Goal: Information Seeking & Learning: Compare options

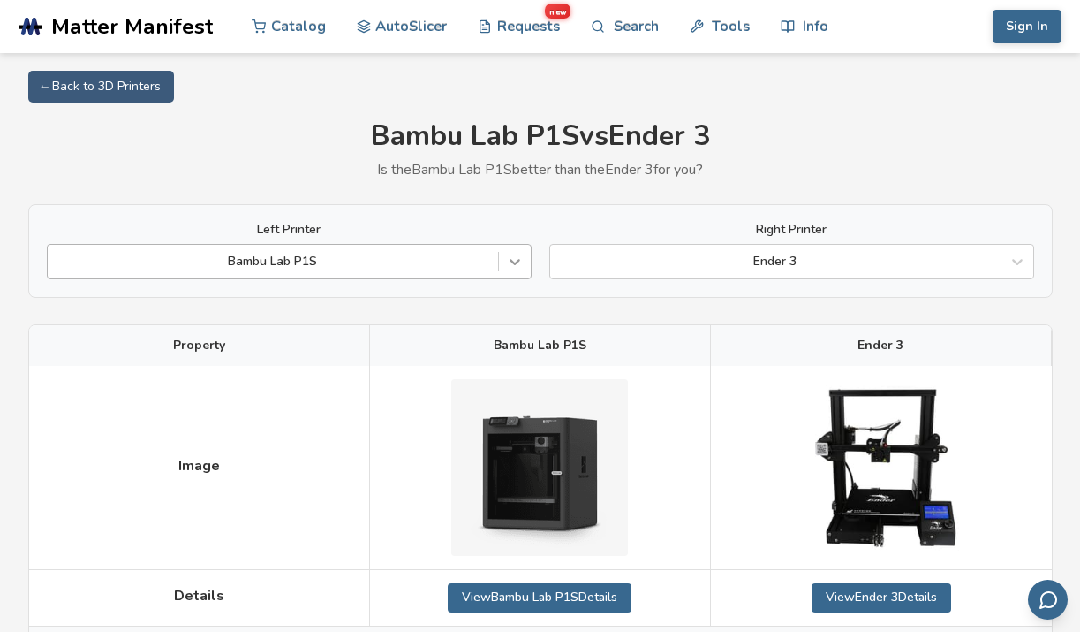
click at [515, 255] on icon at bounding box center [515, 262] width 18 height 18
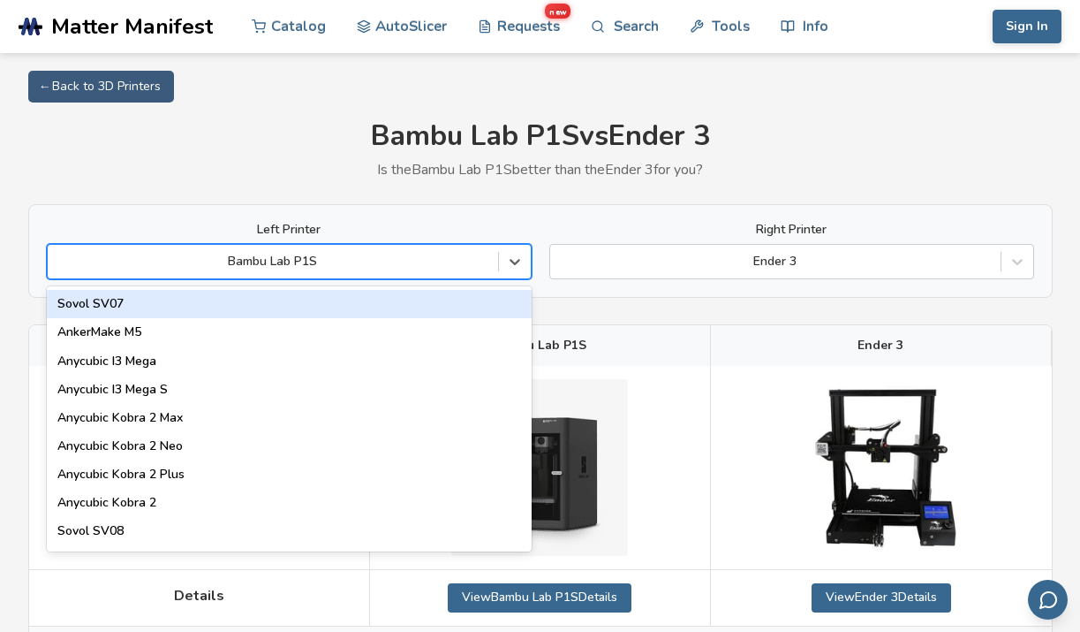
click at [299, 311] on div "Sovol SV07" at bounding box center [289, 304] width 485 height 28
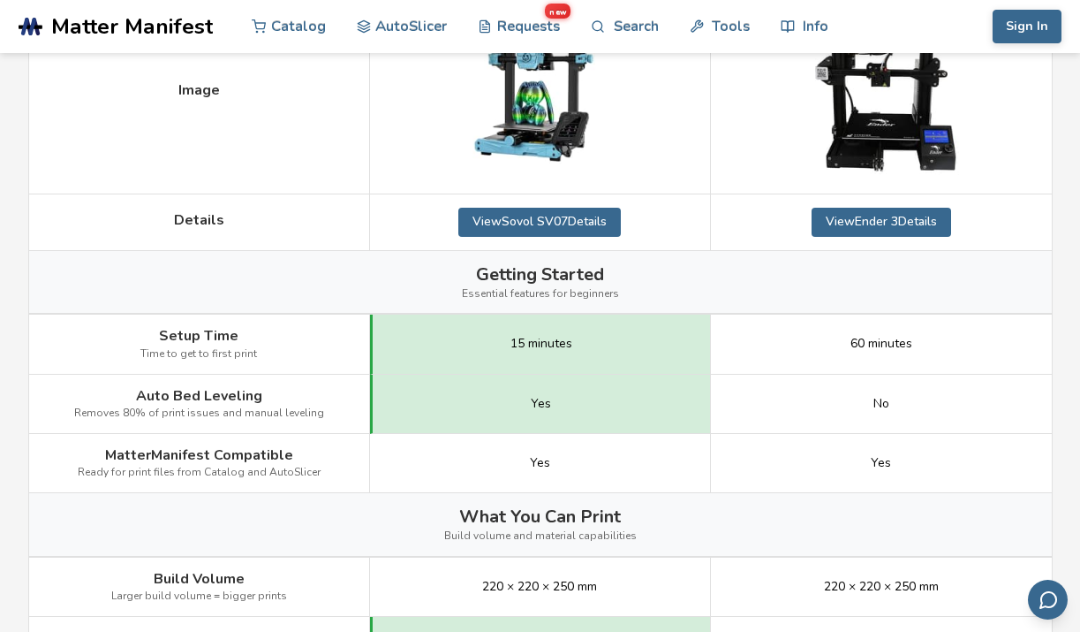
scroll to position [287, 0]
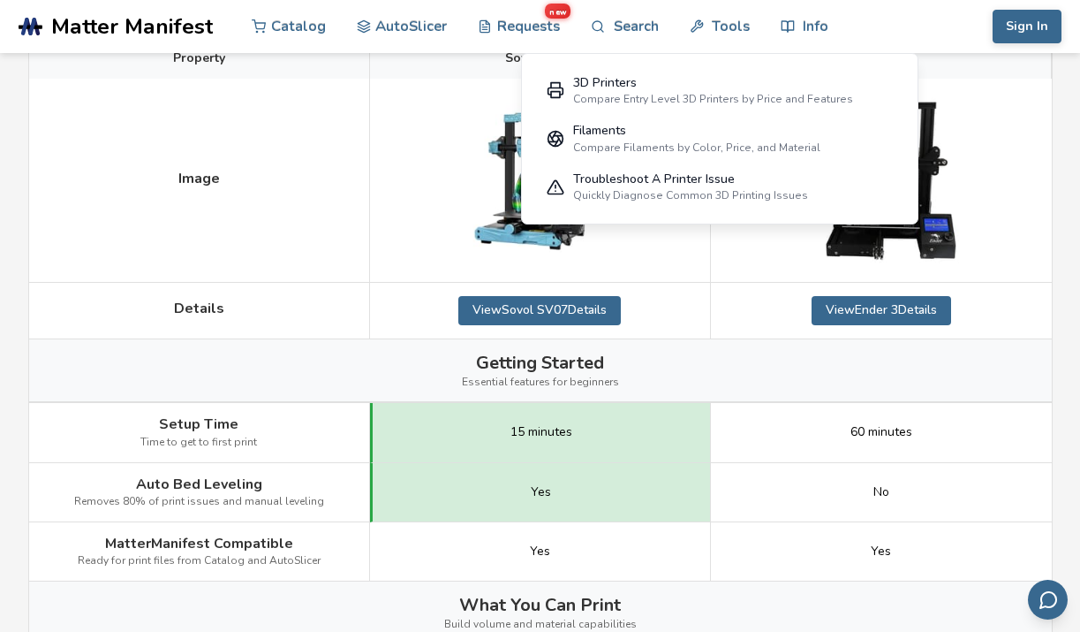
click at [373, 243] on div at bounding box center [540, 181] width 341 height 204
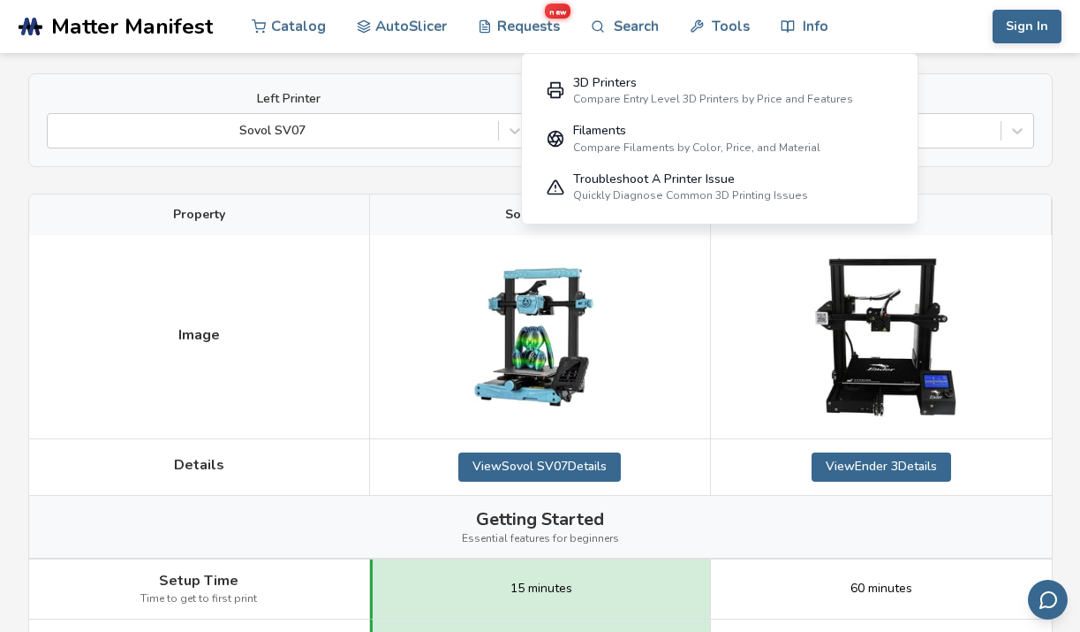
scroll to position [0, 0]
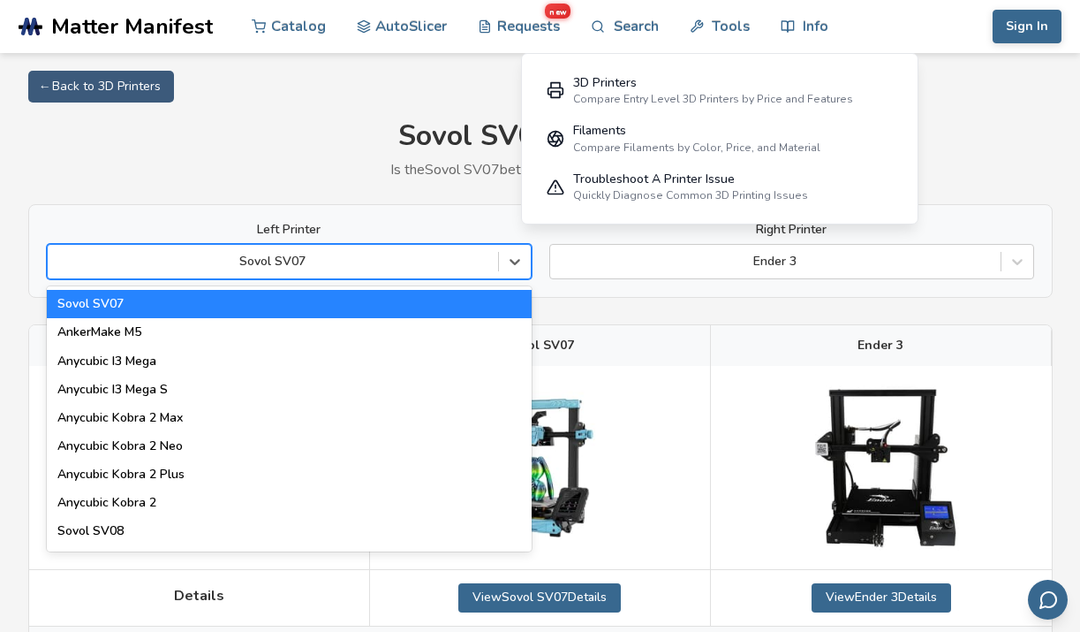
click at [494, 261] on div "Sovol SV07" at bounding box center [273, 261] width 450 height 25
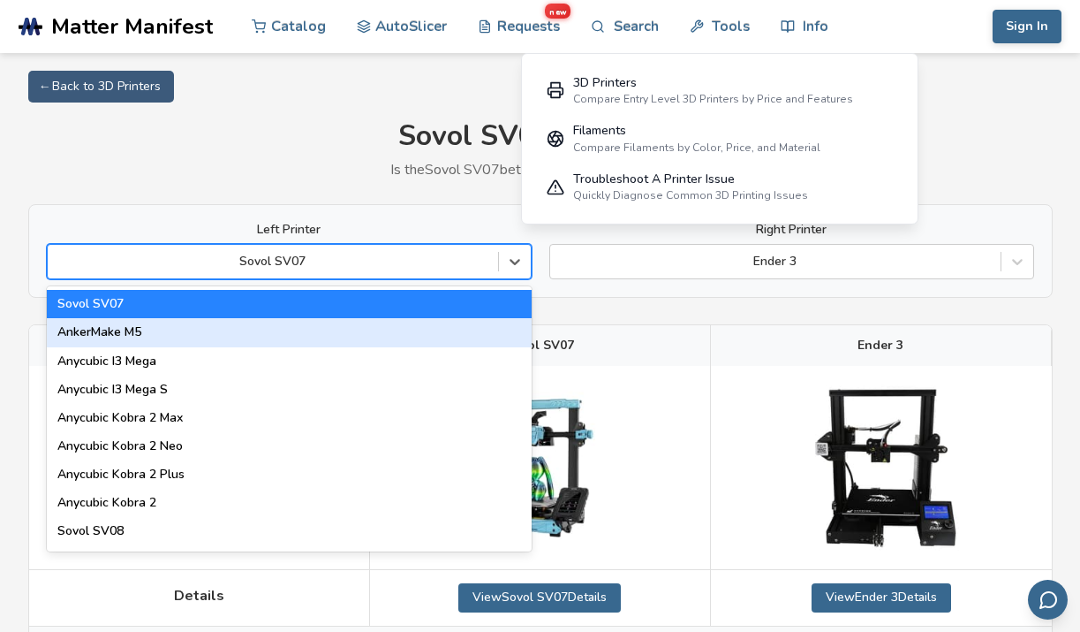
click at [355, 336] on div "AnkerMake M5" at bounding box center [289, 332] width 485 height 28
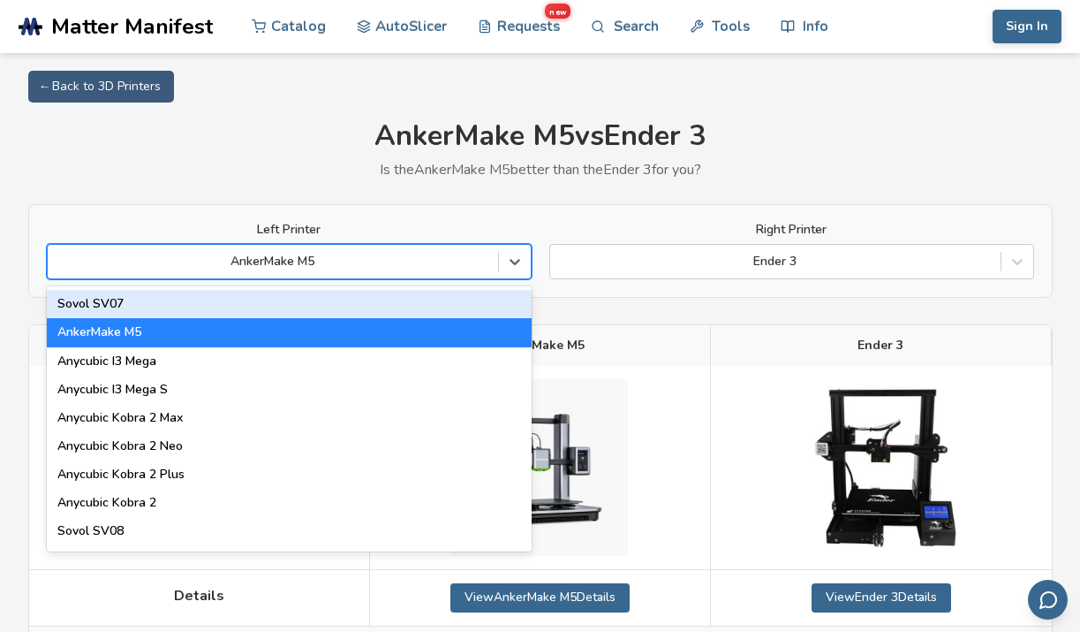
click at [478, 265] on div at bounding box center [273, 262] width 433 height 18
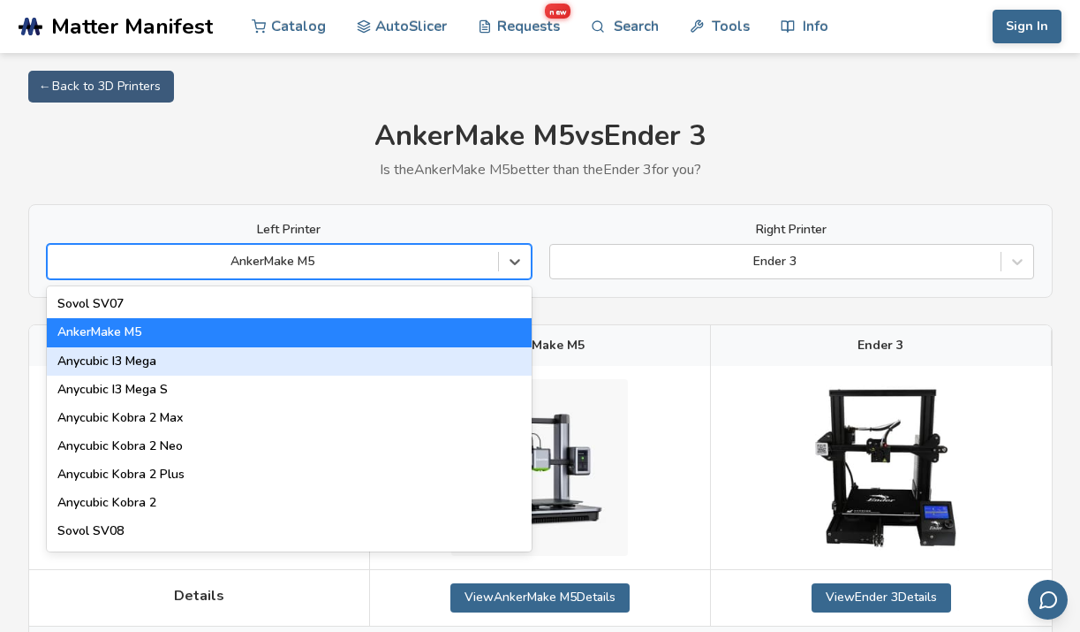
click at [444, 354] on div "Anycubic I3 Mega" at bounding box center [289, 361] width 485 height 28
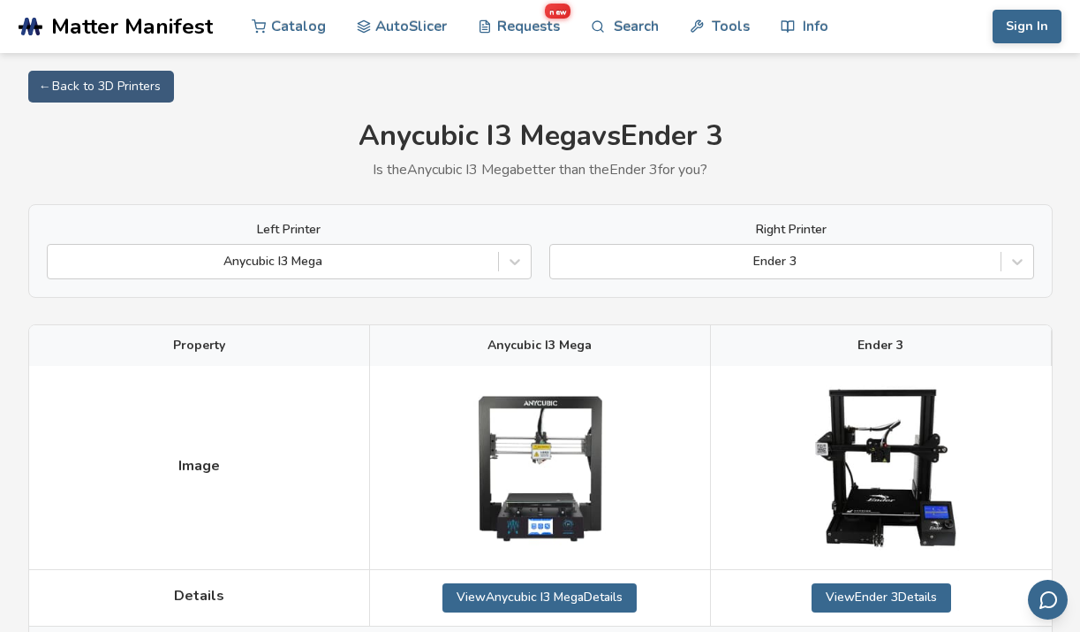
click at [447, 295] on div "Left Printer Anycubic I3 Mega Right Printer Ender 3" at bounding box center [540, 251] width 1025 height 94
click at [444, 261] on div at bounding box center [273, 262] width 433 height 18
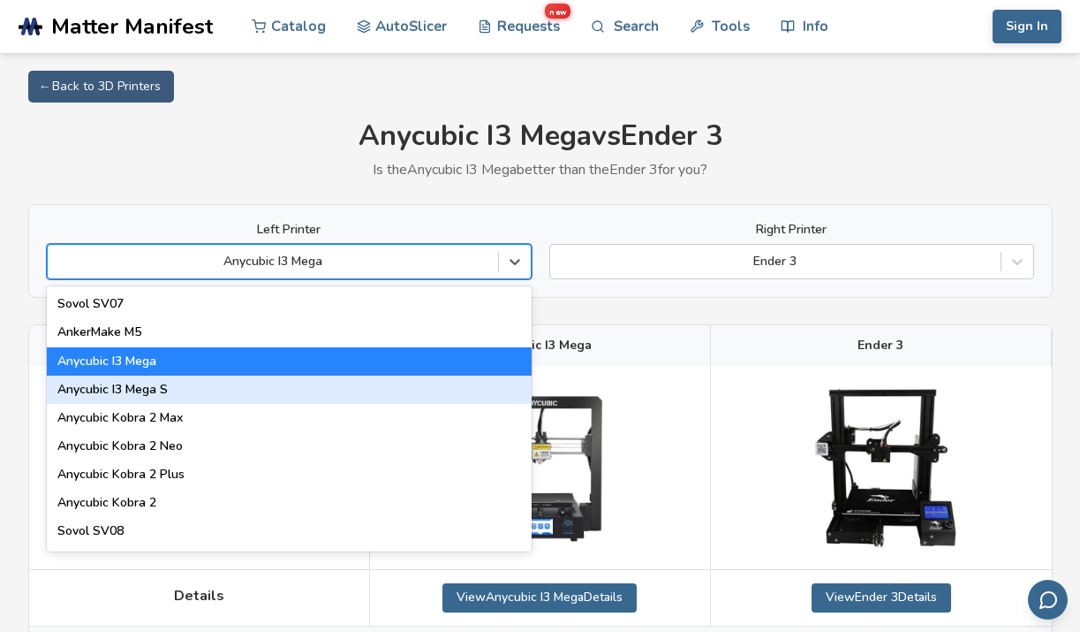
click at [352, 391] on div "Anycubic I3 Mega S" at bounding box center [289, 389] width 485 height 28
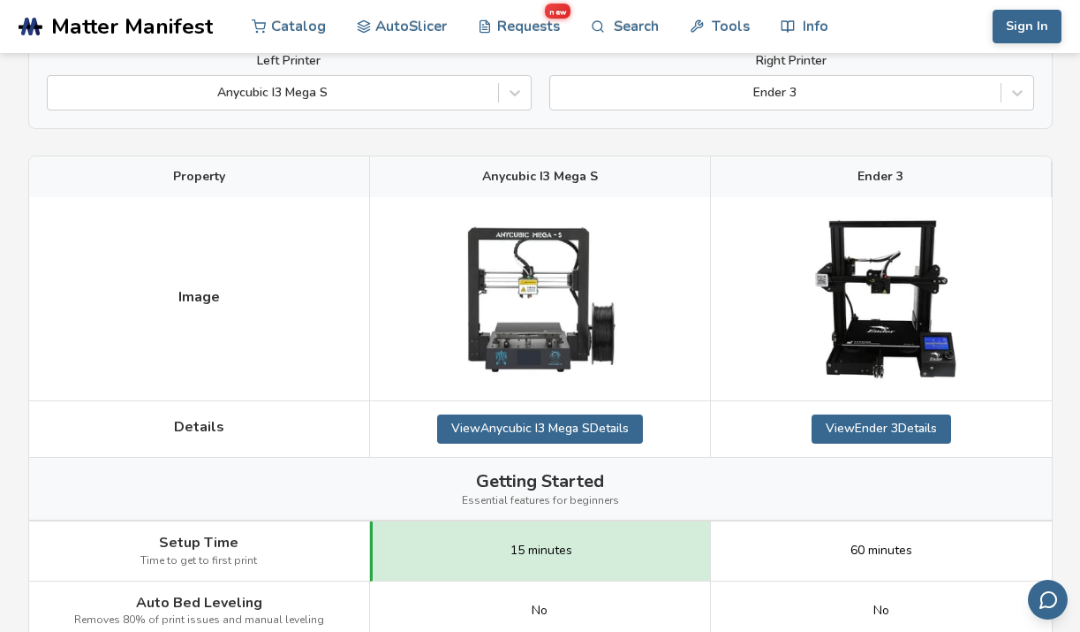
scroll to position [88, 0]
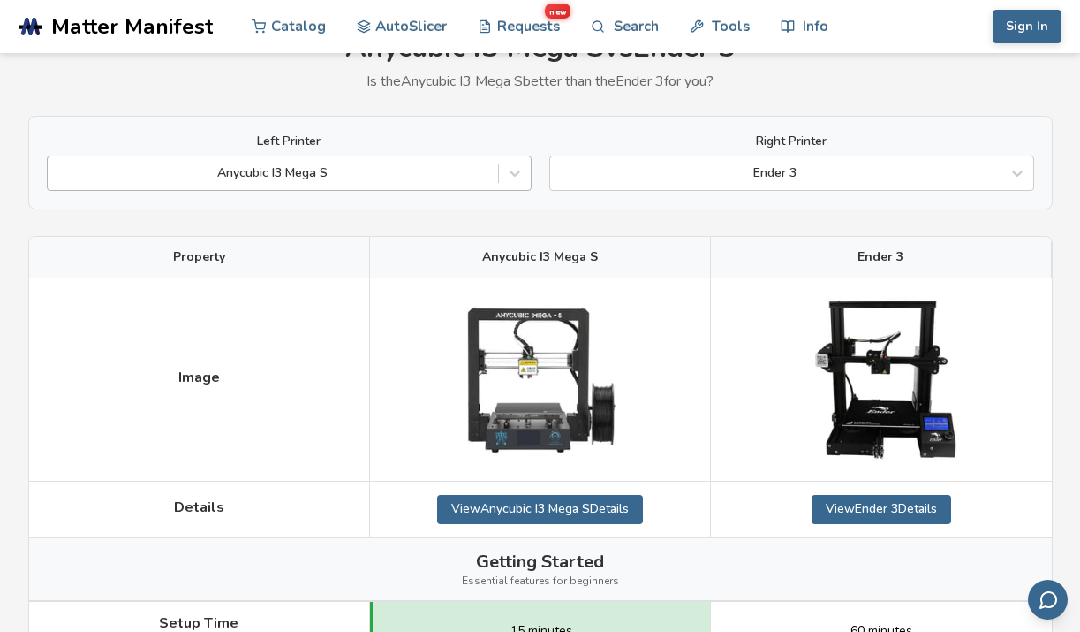
click at [265, 175] on div at bounding box center [273, 173] width 433 height 18
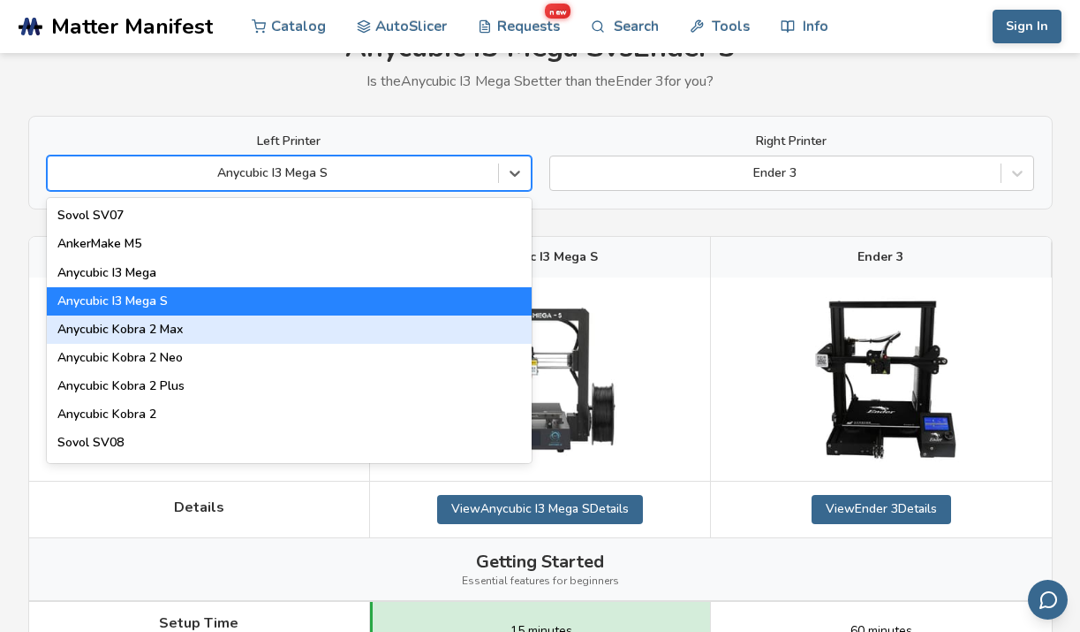
click at [172, 342] on div "Anycubic Kobra 2 Max" at bounding box center [289, 329] width 485 height 28
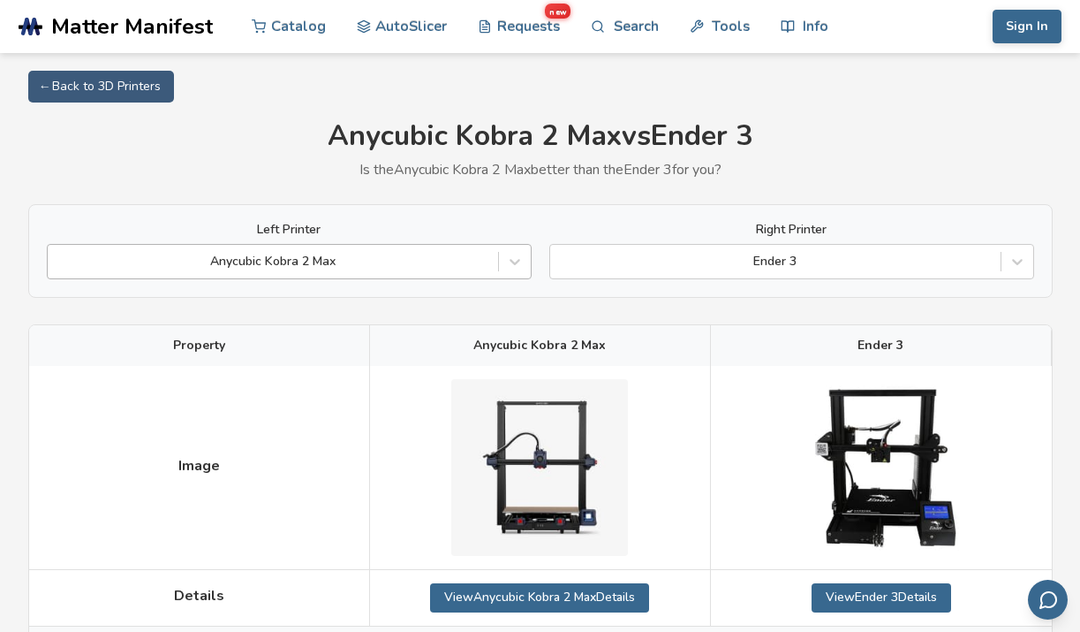
click at [358, 261] on div at bounding box center [273, 262] width 433 height 18
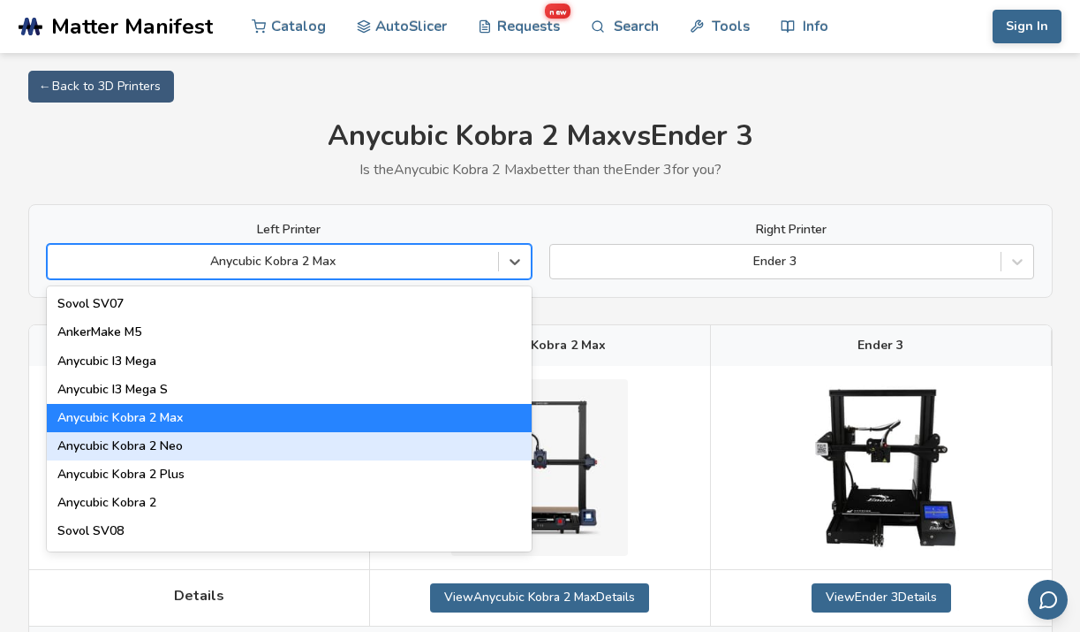
click at [240, 450] on div "Anycubic Kobra 2 Neo" at bounding box center [289, 446] width 485 height 28
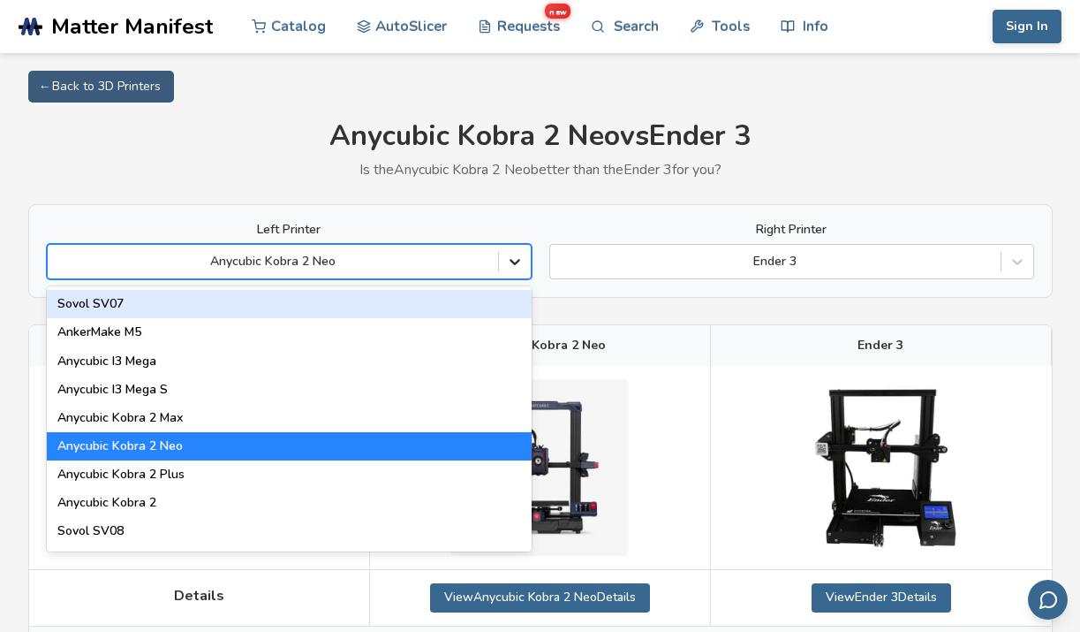
click at [512, 253] on icon at bounding box center [515, 262] width 18 height 18
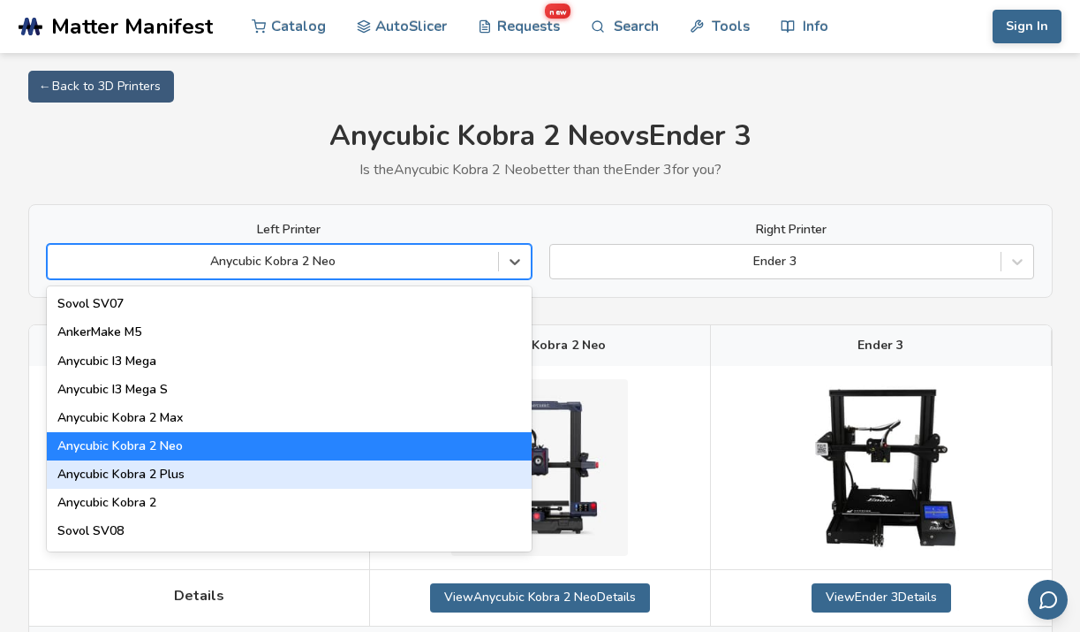
click at [314, 468] on div "Anycubic Kobra 2 Plus" at bounding box center [289, 474] width 485 height 28
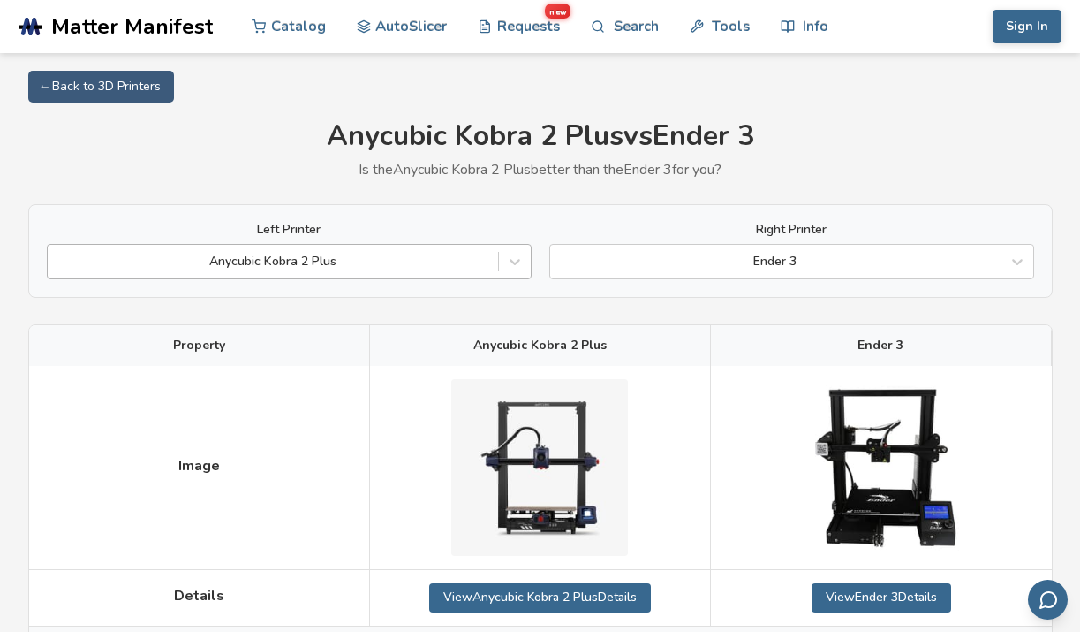
click at [457, 267] on div at bounding box center [273, 262] width 433 height 18
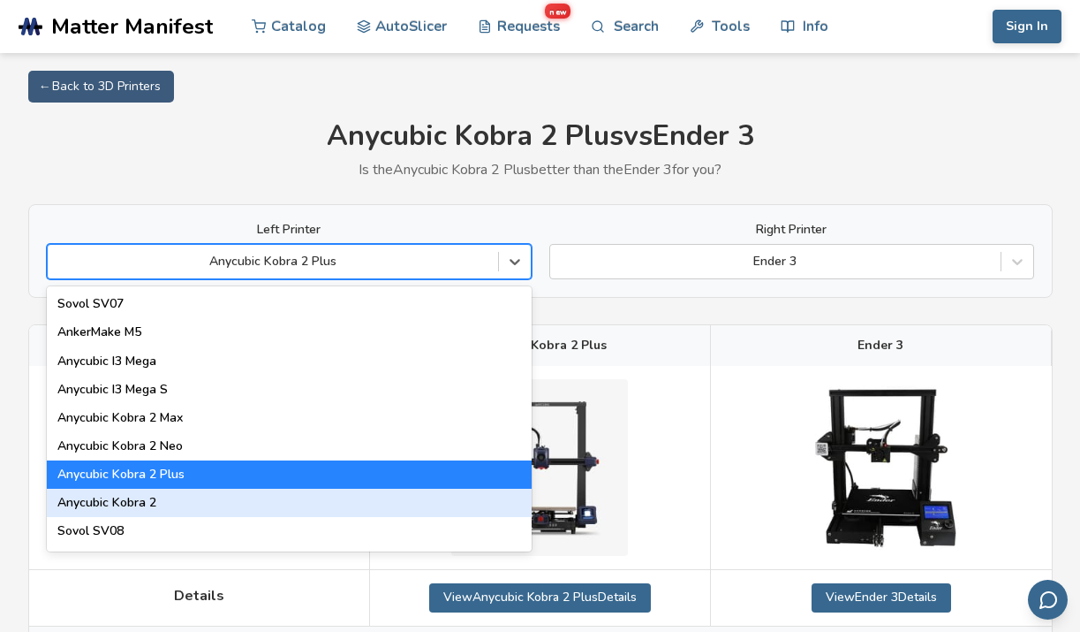
click at [256, 507] on div "Anycubic Kobra 2" at bounding box center [289, 502] width 485 height 28
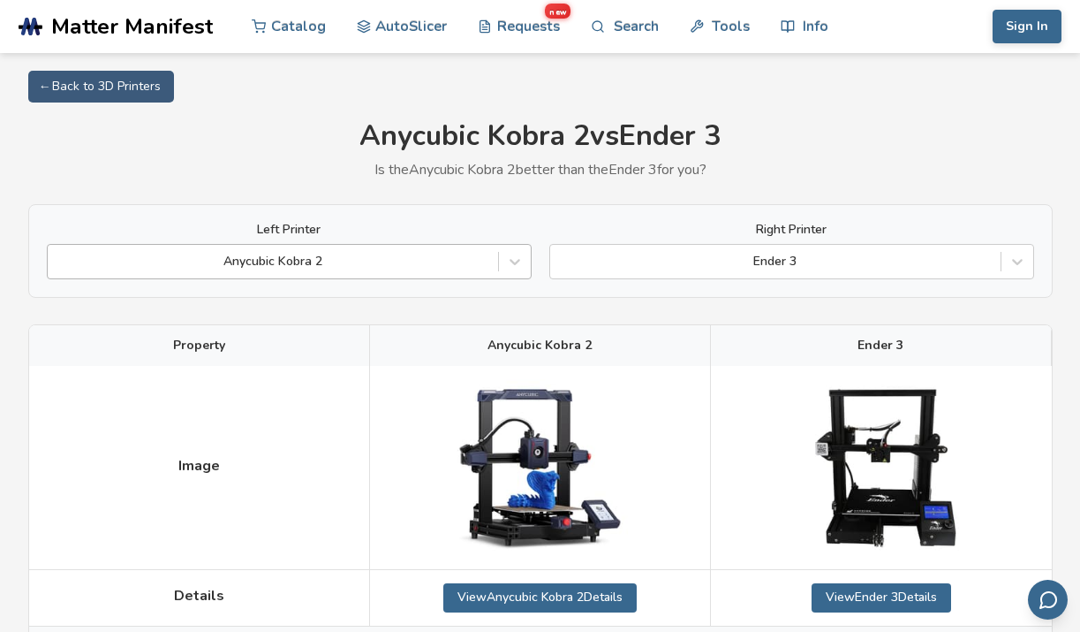
click at [423, 247] on div "Anycubic Kobra 2" at bounding box center [289, 261] width 485 height 35
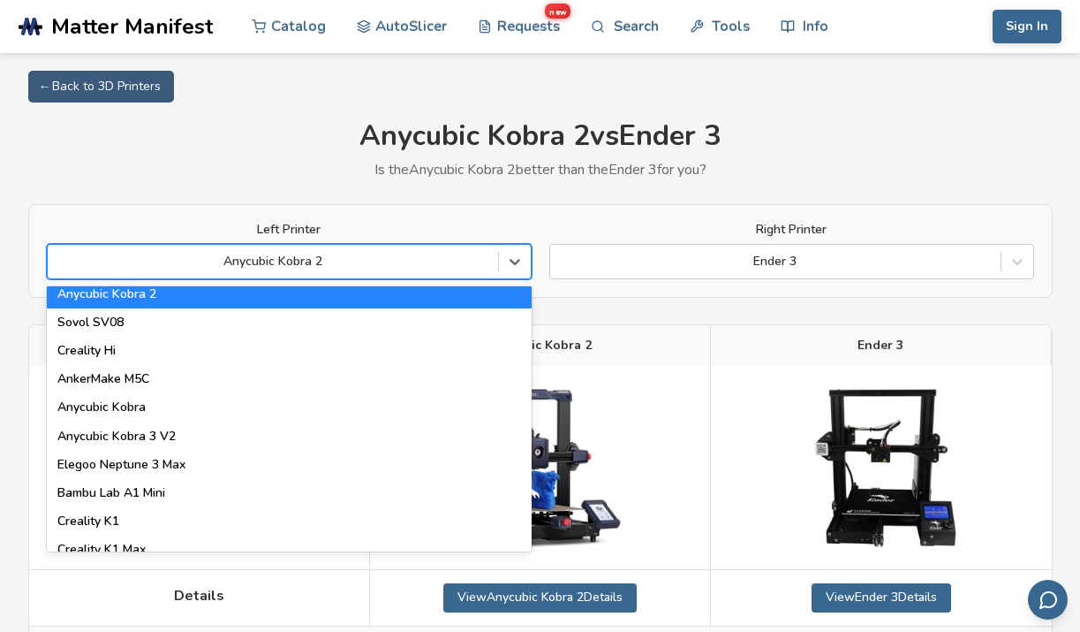
scroll to position [177, 0]
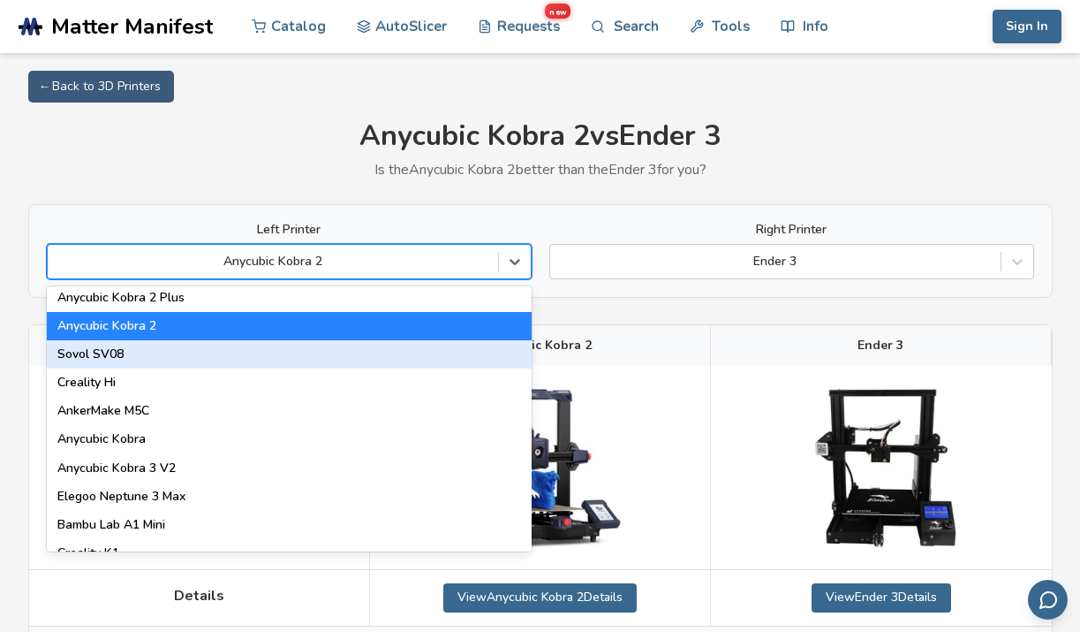
click at [182, 359] on div "Sovol SV08" at bounding box center [289, 354] width 485 height 28
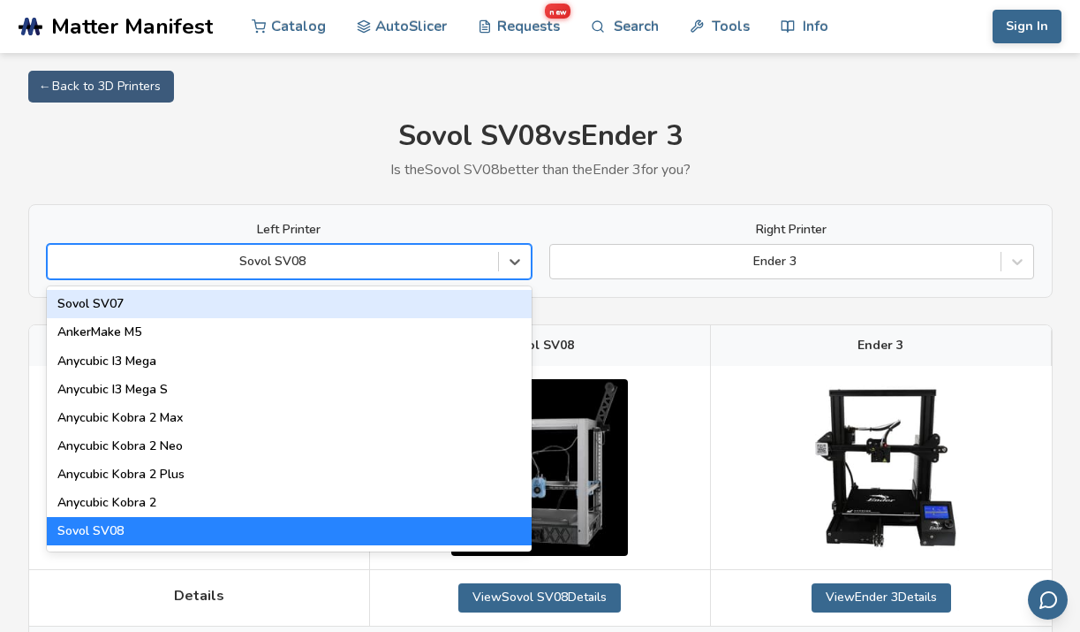
click at [284, 247] on div "Sovol SV08" at bounding box center [289, 261] width 485 height 35
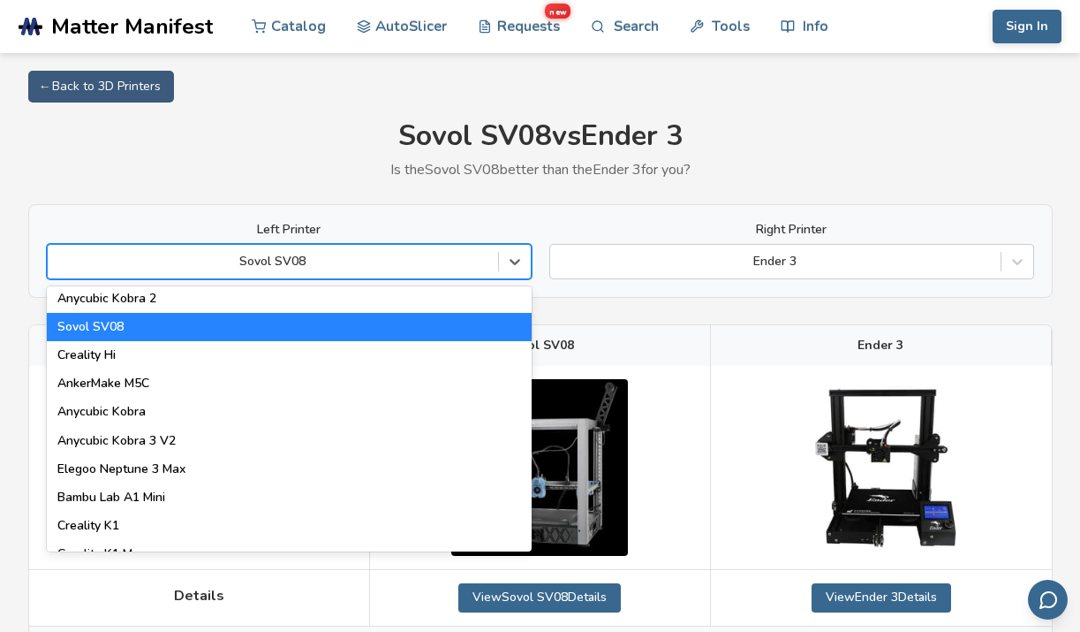
scroll to position [177, 0]
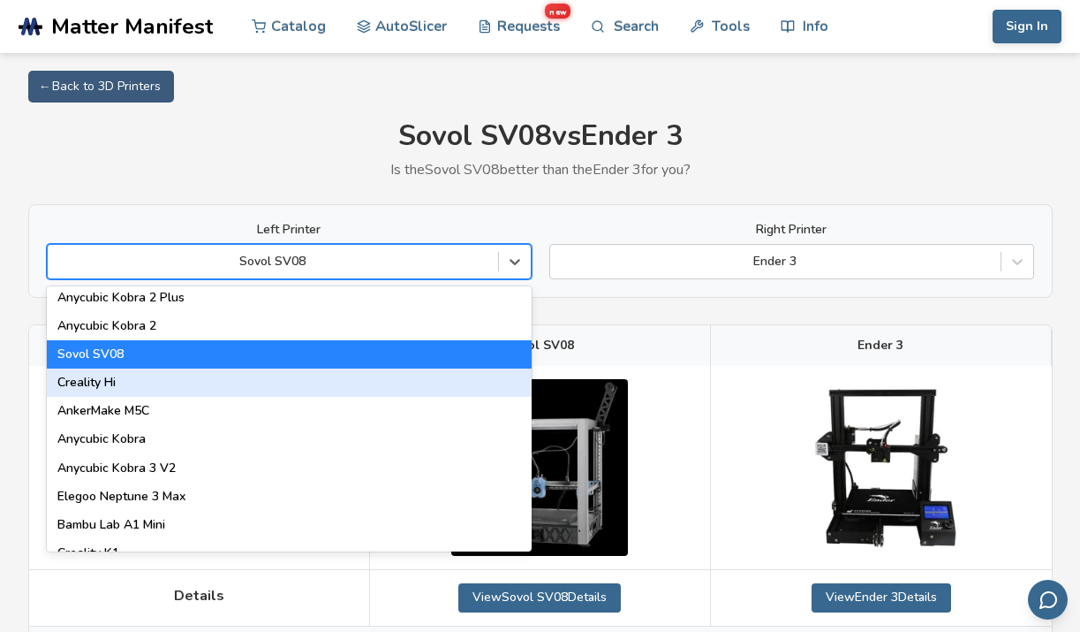
click at [178, 381] on div "Creality Hi" at bounding box center [289, 382] width 485 height 28
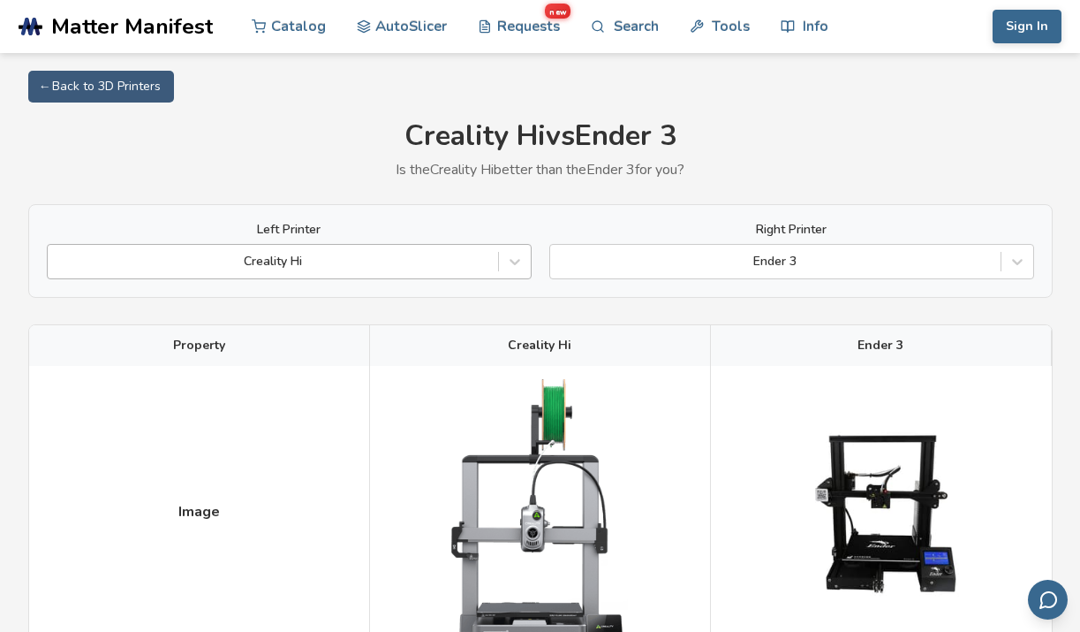
click at [243, 263] on div at bounding box center [273, 262] width 433 height 18
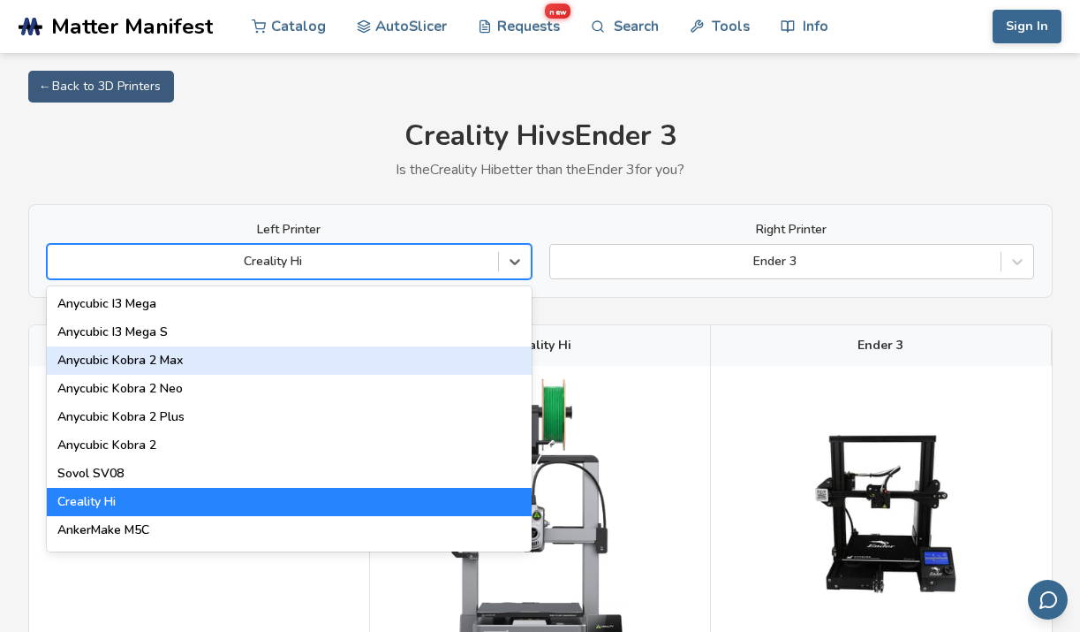
scroll to position [177, 0]
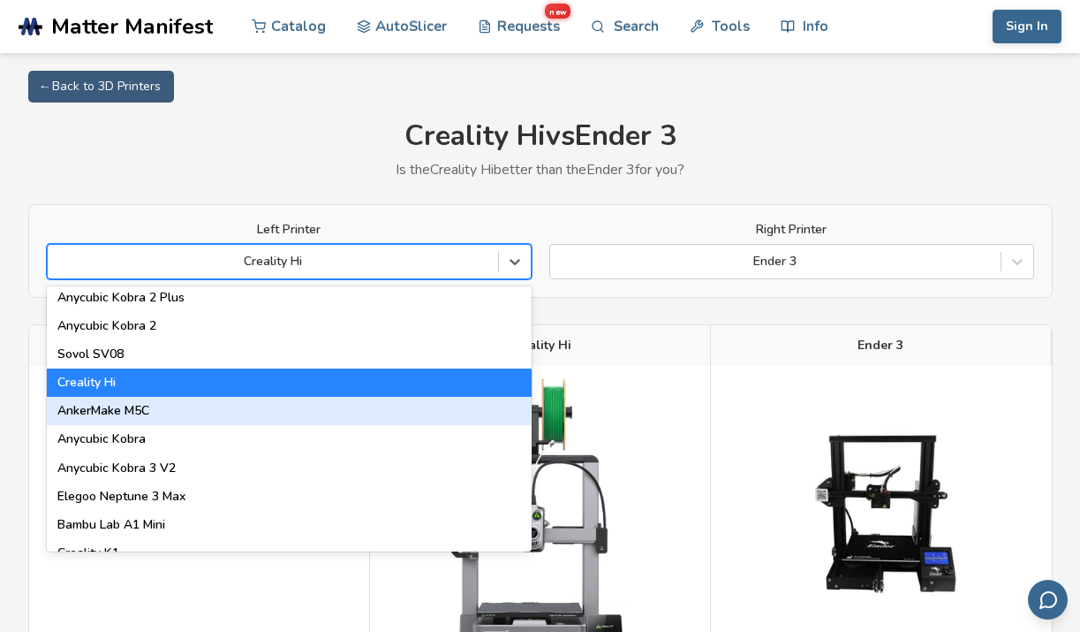
click at [178, 424] on div "AnkerMake M5C" at bounding box center [289, 411] width 485 height 28
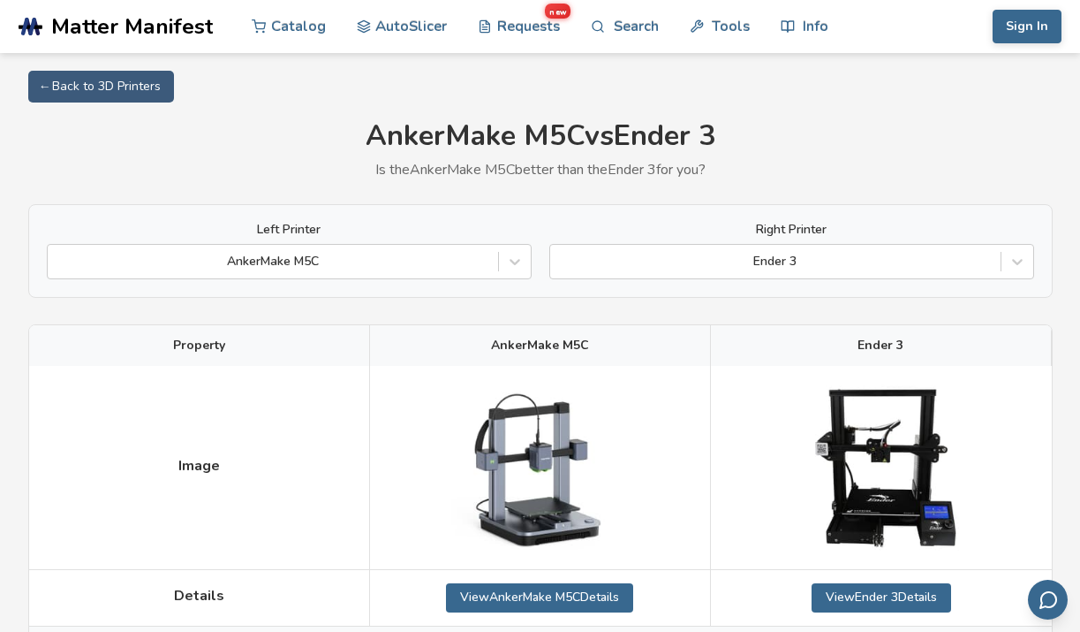
click at [231, 282] on div "Left Printer AnkerMake M5C Right Printer Ender 3" at bounding box center [540, 251] width 1025 height 94
click at [218, 276] on div "AnkerMake M5C" at bounding box center [289, 261] width 485 height 35
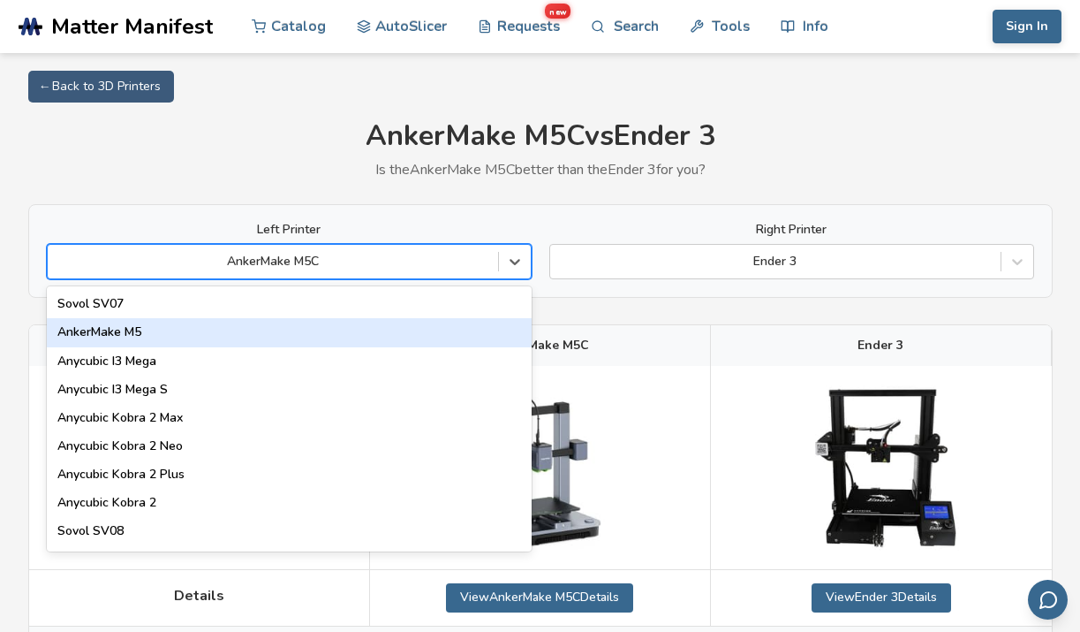
click at [188, 329] on div "AnkerMake M5" at bounding box center [289, 332] width 485 height 28
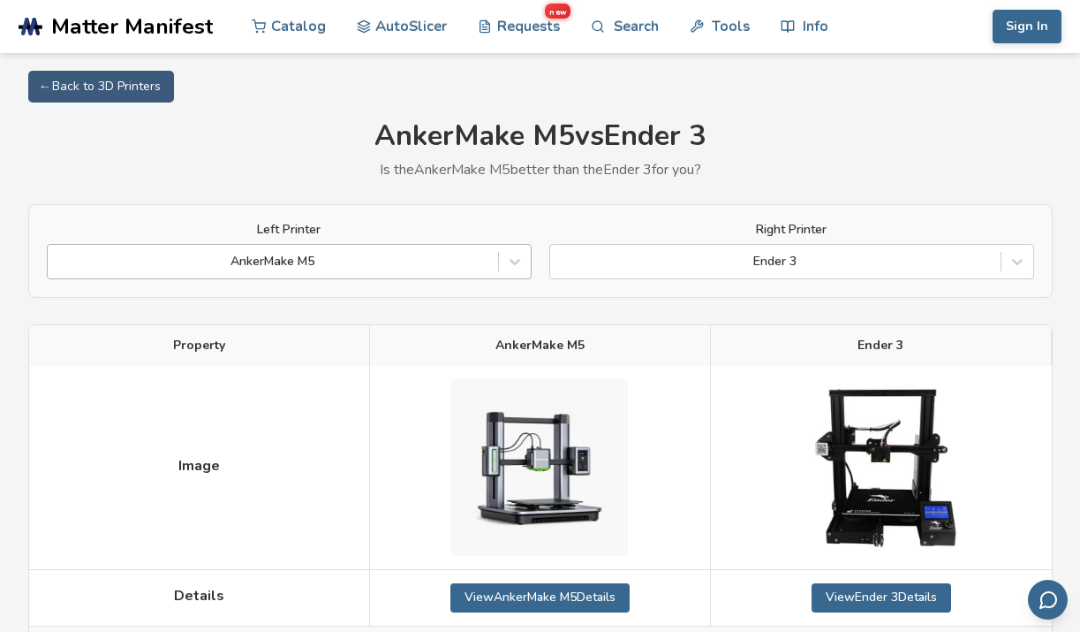
click at [246, 261] on div at bounding box center [273, 262] width 433 height 18
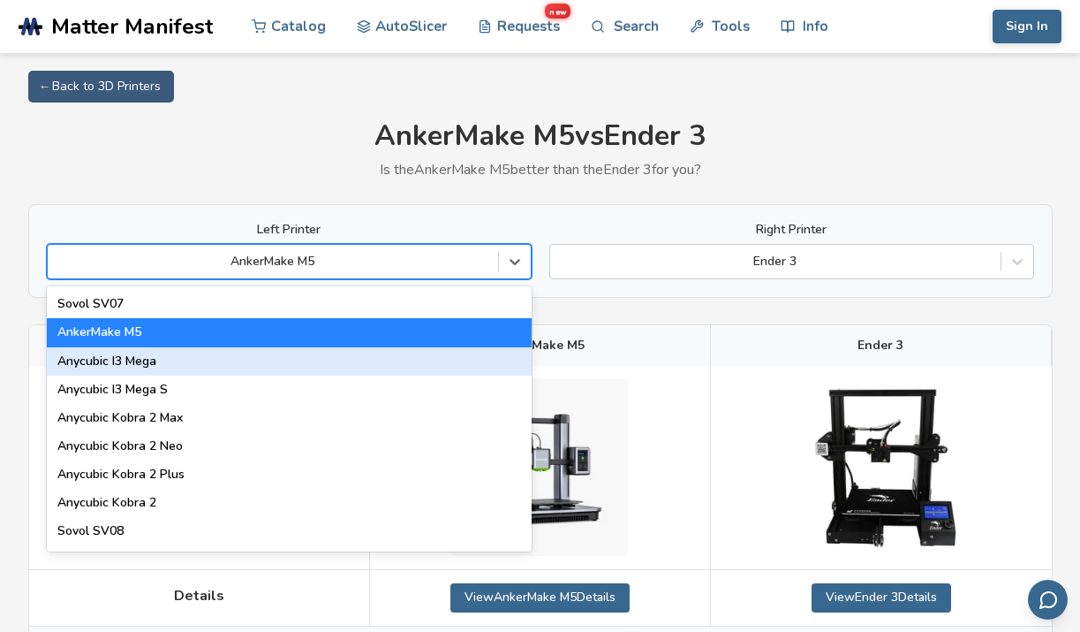
click at [222, 362] on div "Anycubic I3 Mega" at bounding box center [289, 361] width 485 height 28
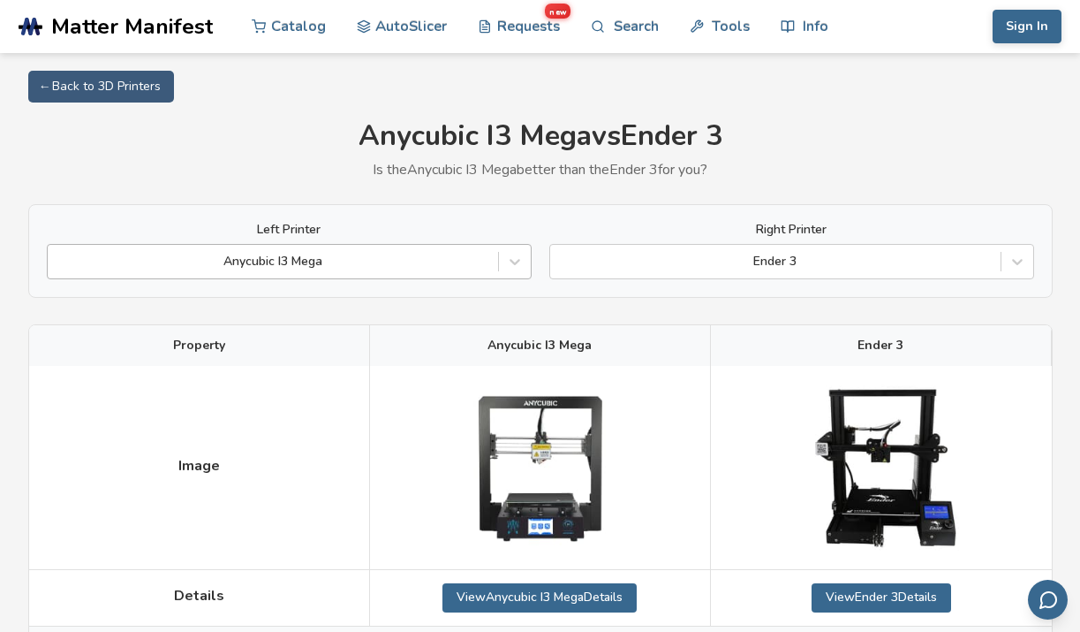
click at [246, 263] on div at bounding box center [273, 262] width 433 height 18
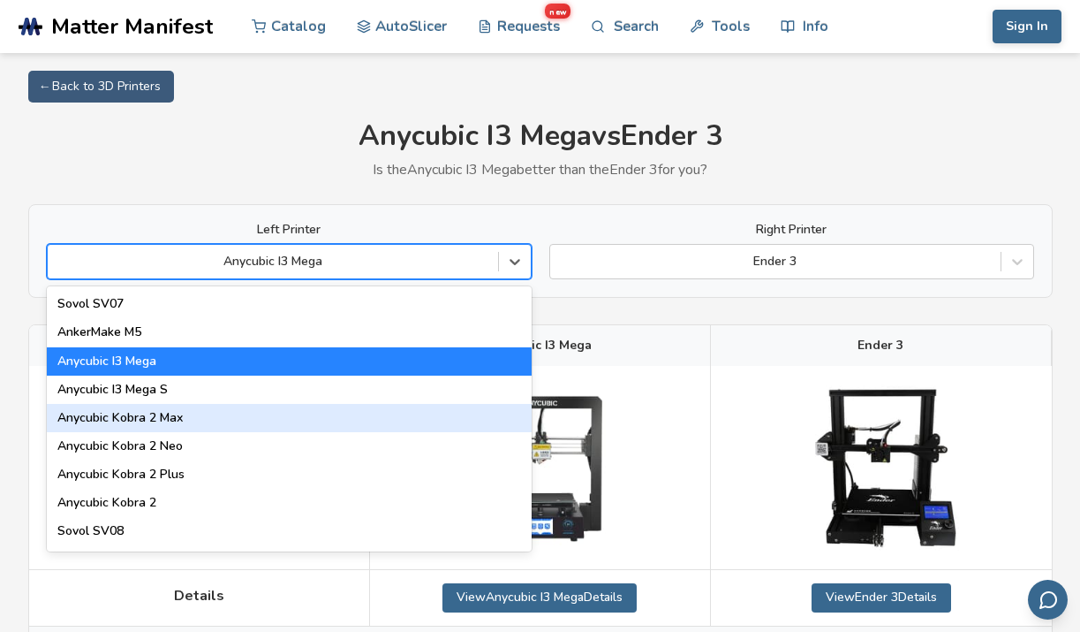
click at [197, 415] on div "Anycubic Kobra 2 Max" at bounding box center [289, 418] width 485 height 28
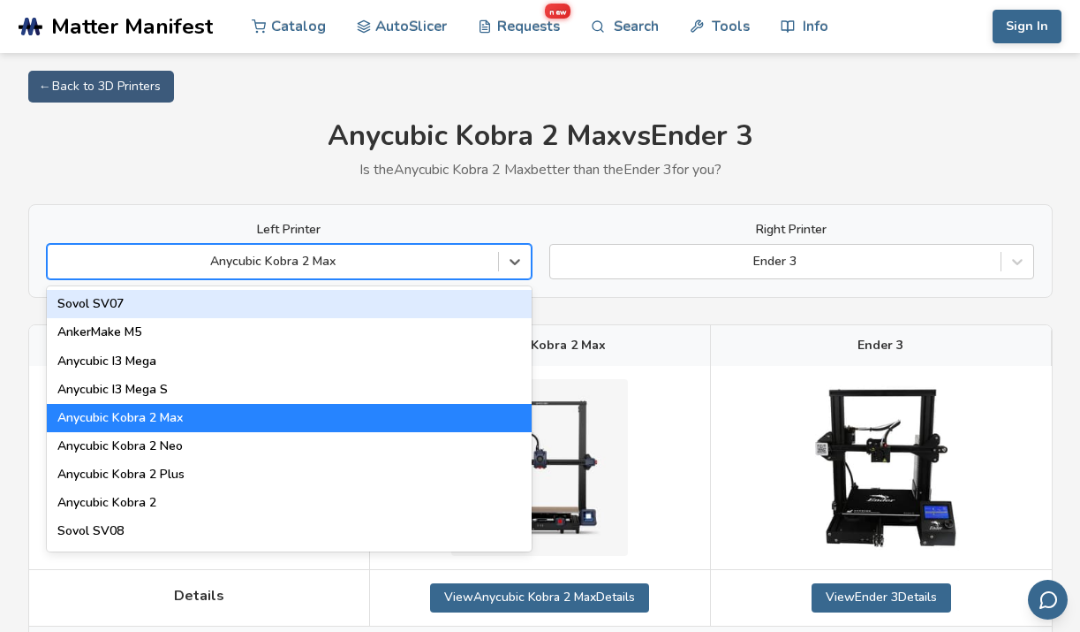
click at [268, 257] on div at bounding box center [273, 262] width 433 height 18
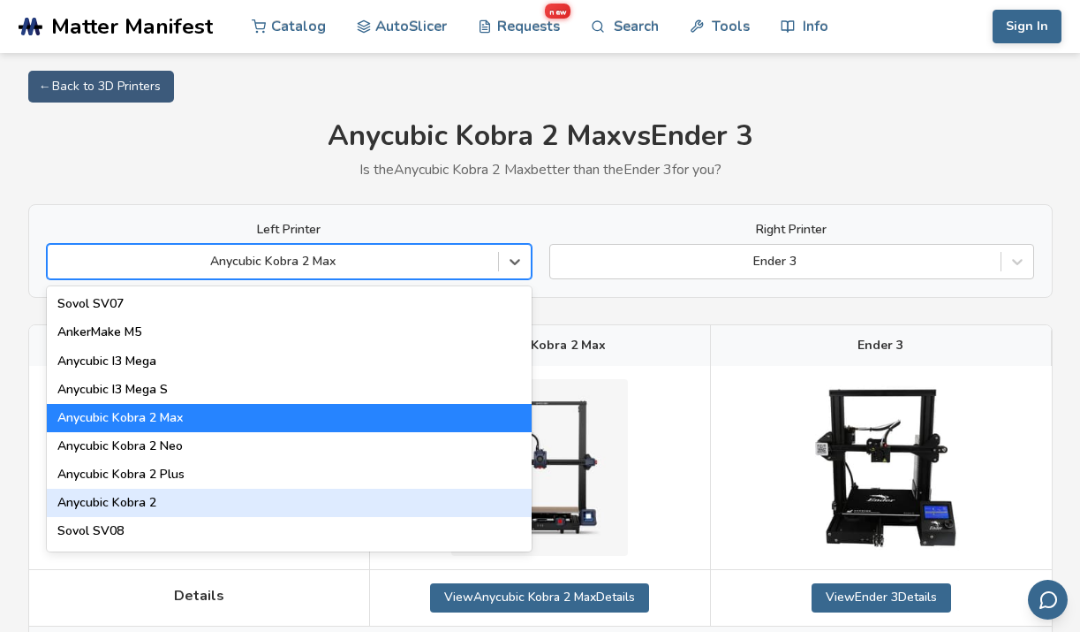
click at [191, 504] on div "Anycubic Kobra 2" at bounding box center [289, 502] width 485 height 28
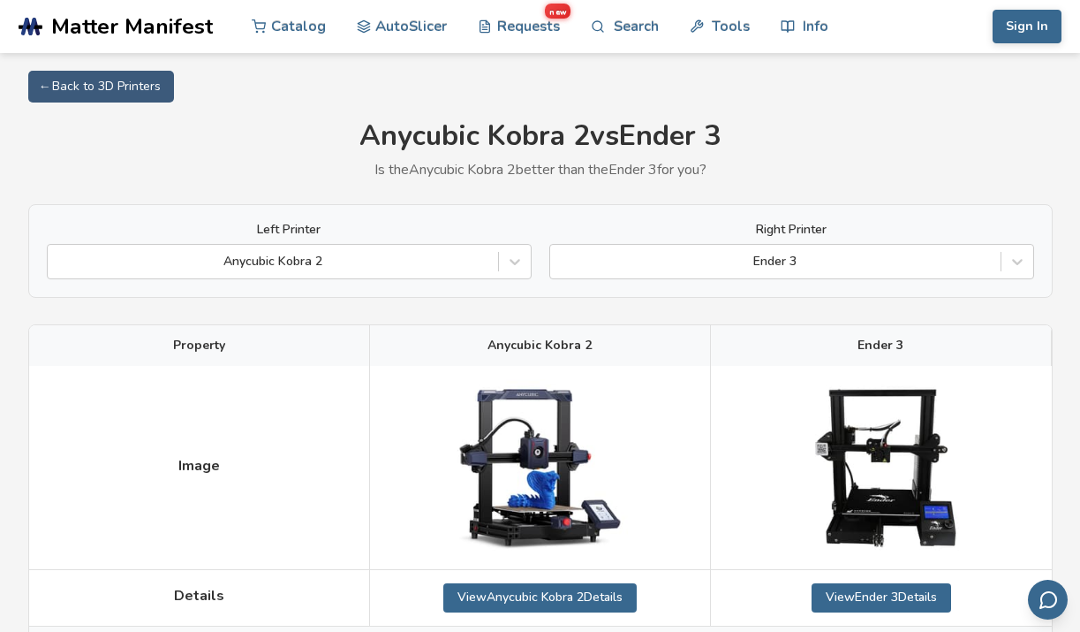
click at [311, 242] on div "Left Printer Anycubic Kobra 2" at bounding box center [289, 251] width 485 height 57
click at [302, 260] on div at bounding box center [273, 262] width 433 height 18
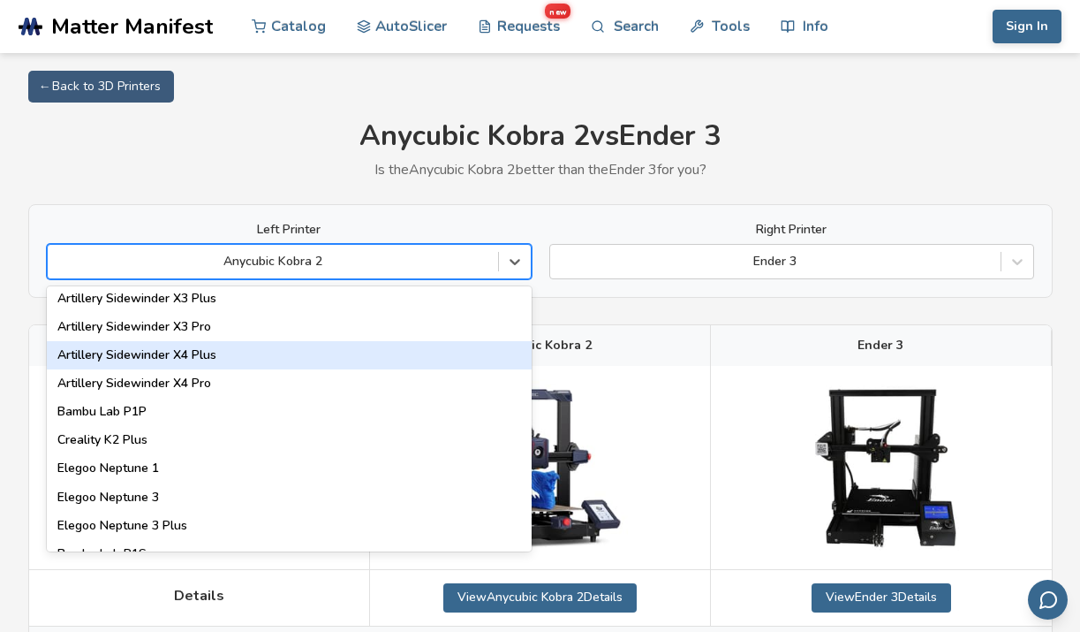
scroll to position [1148, 0]
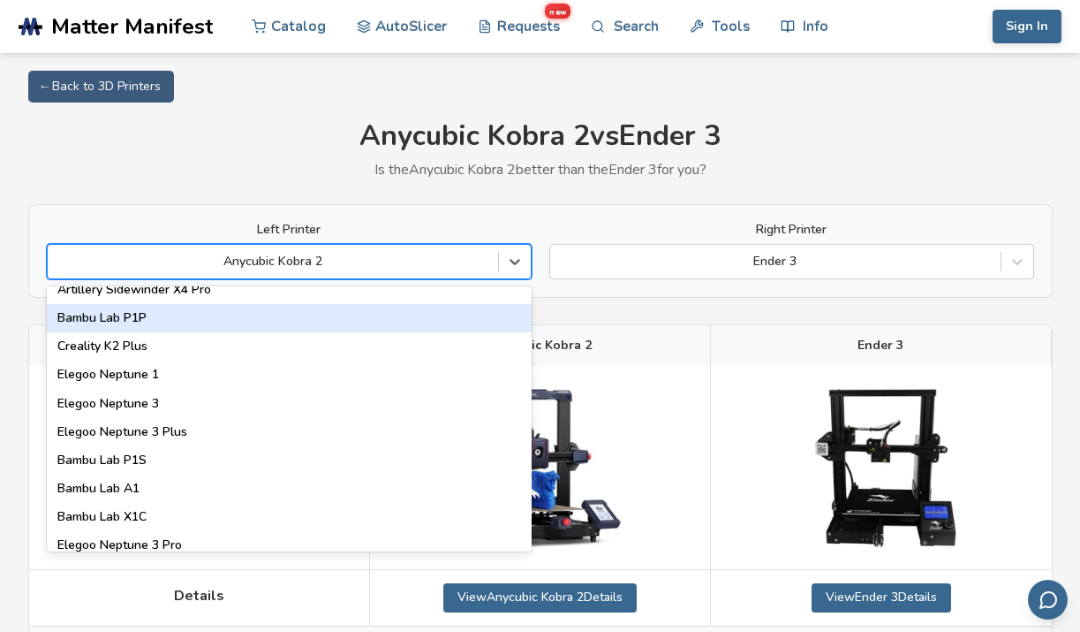
click at [172, 319] on div "Bambu Lab P1P" at bounding box center [289, 318] width 485 height 28
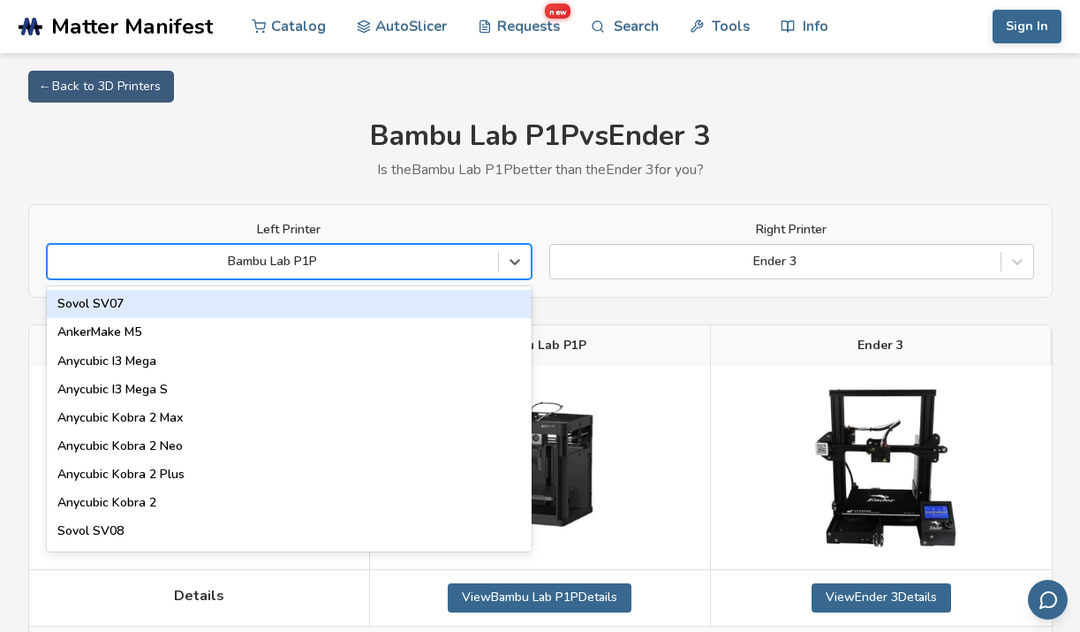
click at [488, 261] on div at bounding box center [273, 262] width 433 height 18
click at [519, 254] on icon at bounding box center [515, 262] width 18 height 18
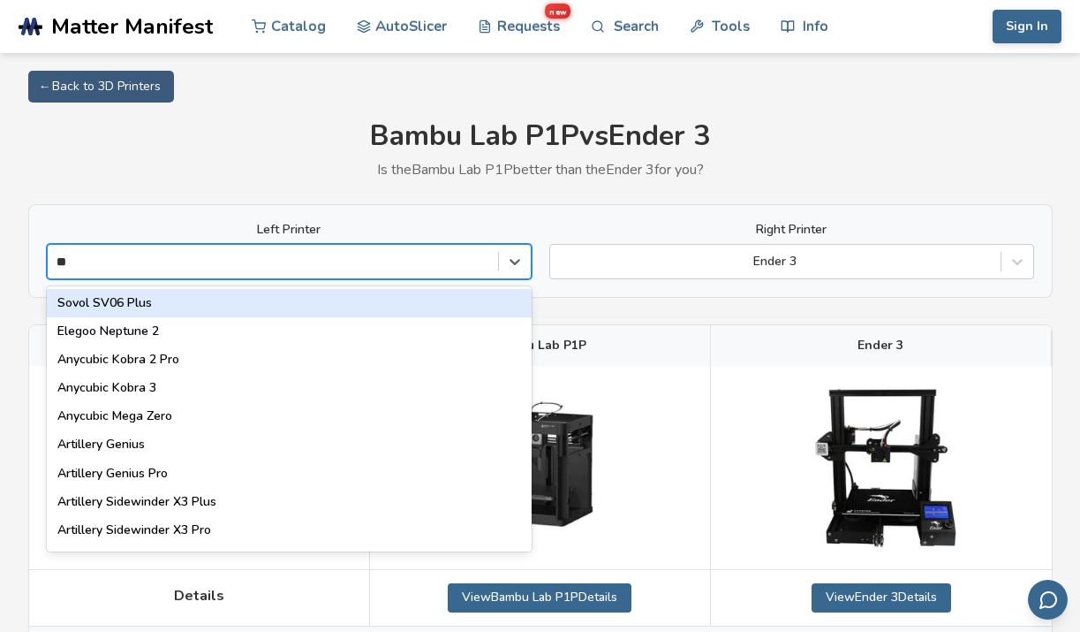
scroll to position [114, 0]
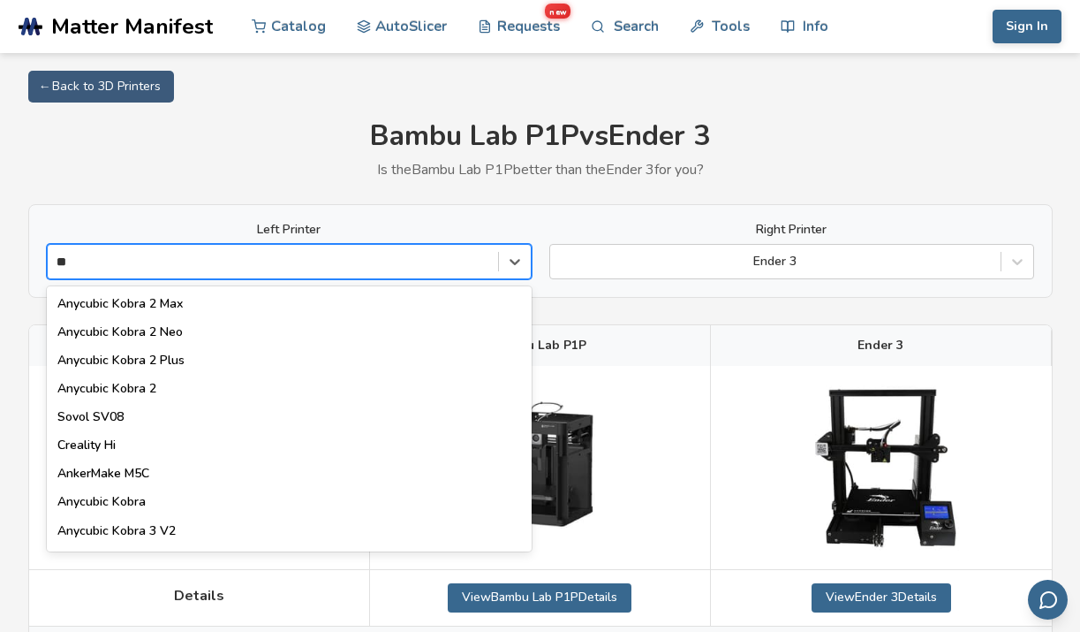
type input "***"
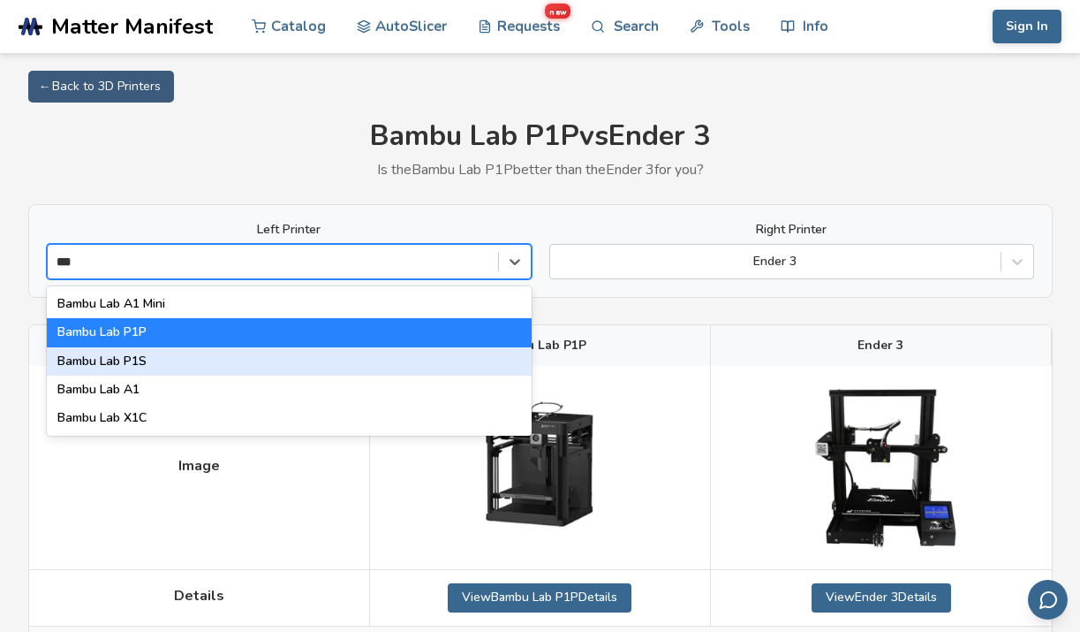
click at [302, 368] on div "Bambu Lab P1S" at bounding box center [289, 361] width 485 height 28
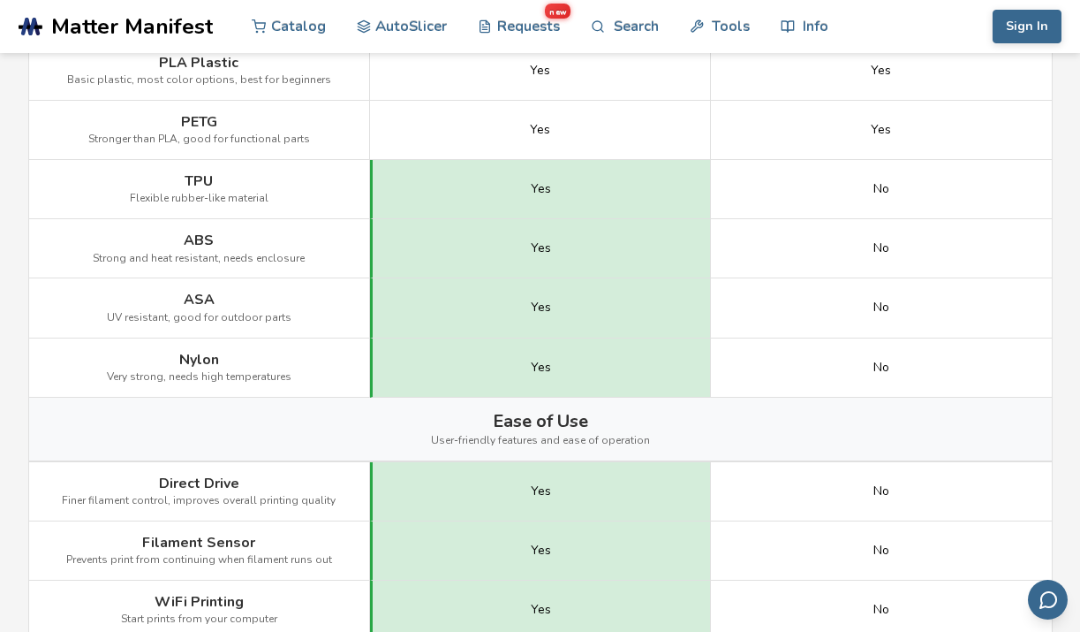
scroll to position [972, 0]
